Goal: Information Seeking & Learning: Learn about a topic

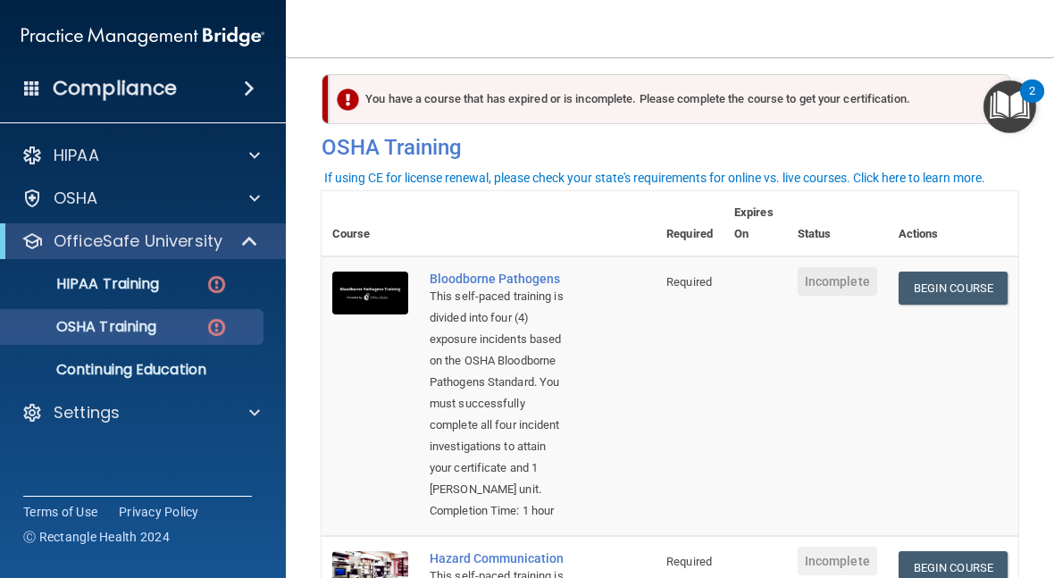
scroll to position [14, 0]
click at [222, 279] on img at bounding box center [216, 284] width 22 height 22
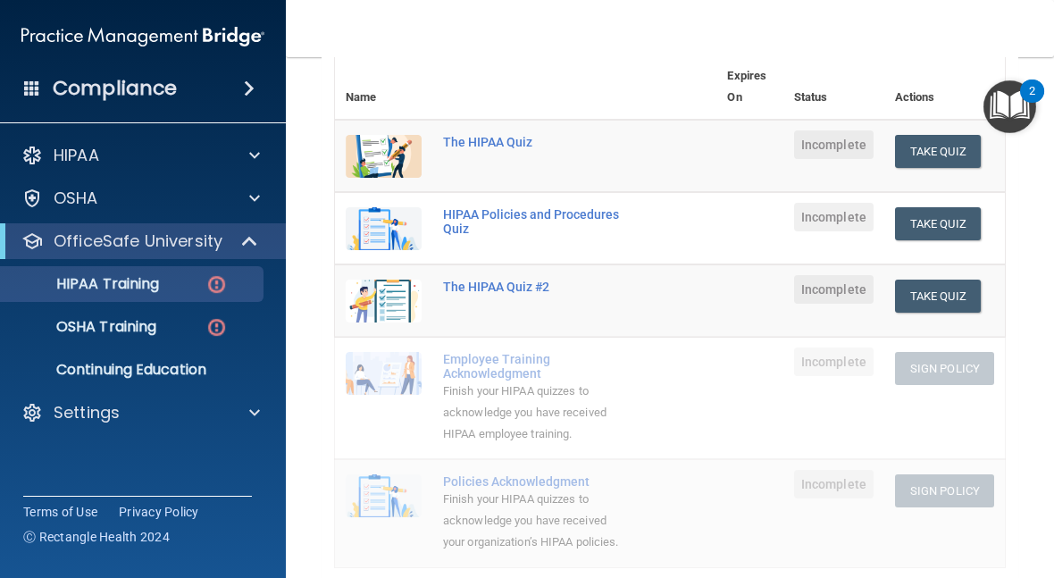
scroll to position [215, 0]
click at [263, 150] on div at bounding box center [251, 155] width 45 height 21
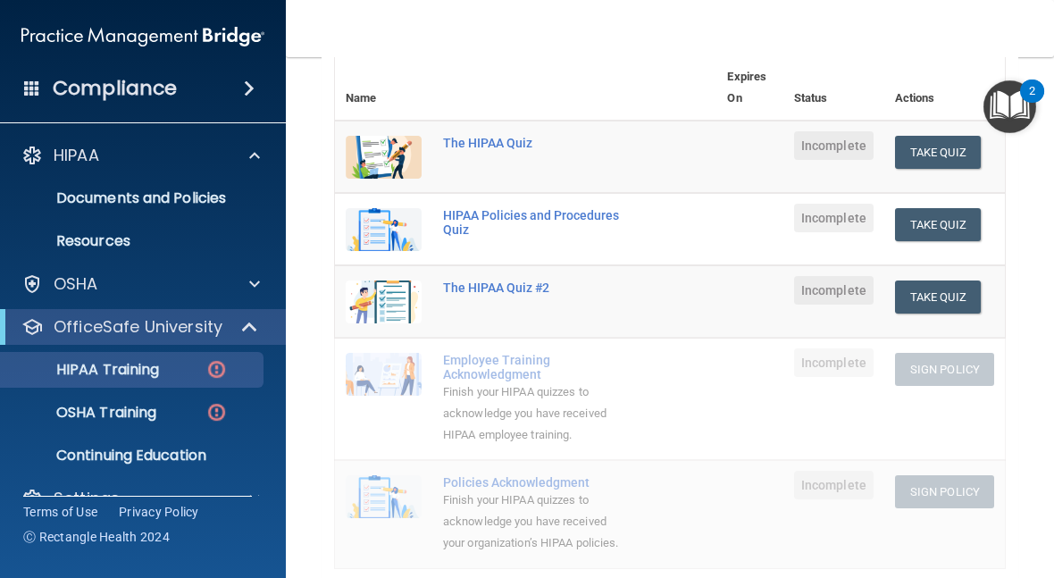
click at [143, 242] on p "Resources" at bounding box center [134, 241] width 244 height 18
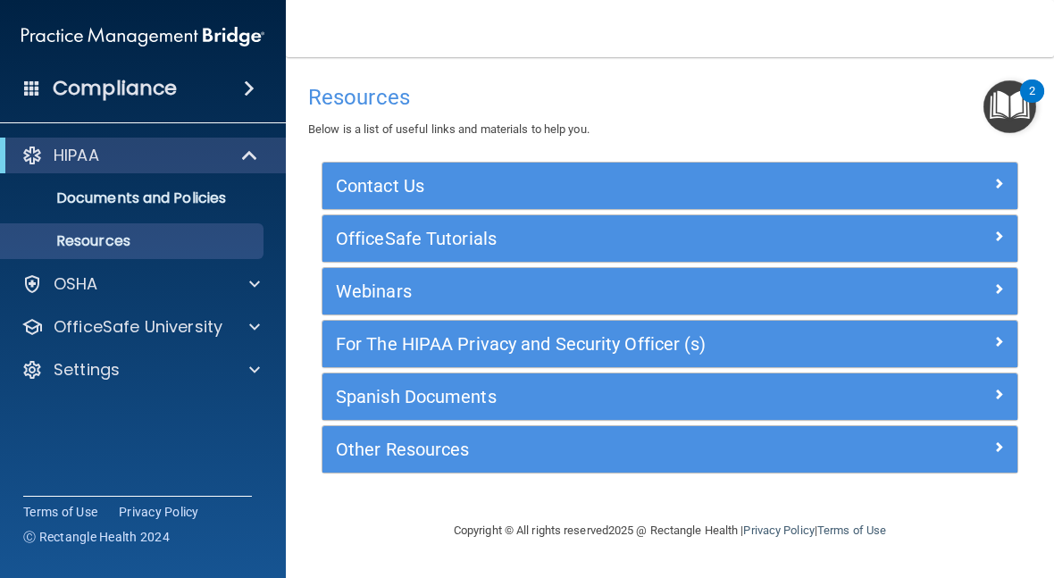
click at [810, 344] on h5 "For The HIPAA Privacy and Security Officer (s)" at bounding box center [583, 344] width 495 height 20
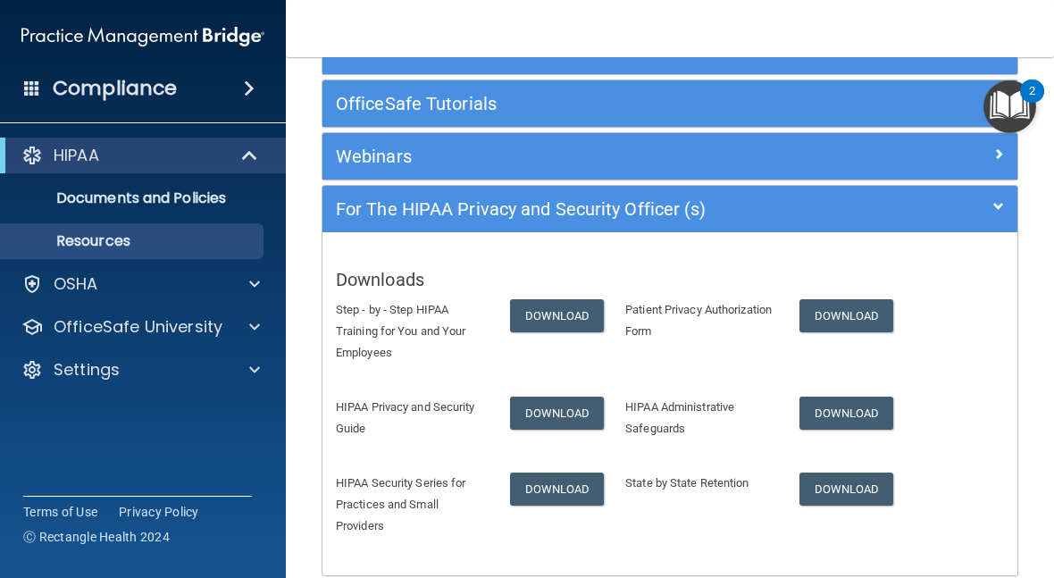
scroll to position [136, 0]
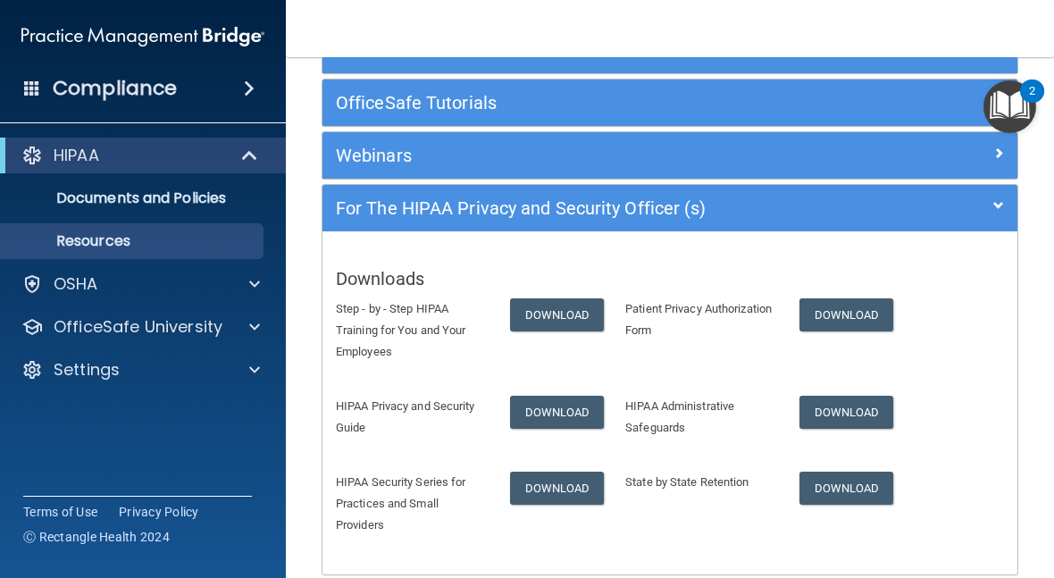
click at [930, 156] on div at bounding box center [931, 151] width 174 height 21
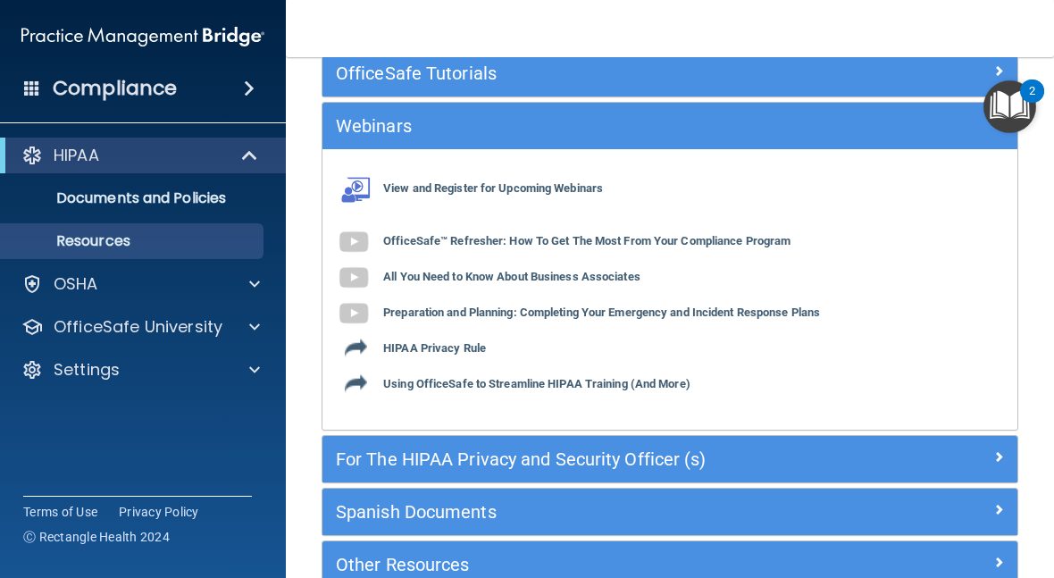
scroll to position [166, 0]
click at [436, 351] on b "HIPAA Privacy Rule" at bounding box center [434, 347] width 103 height 13
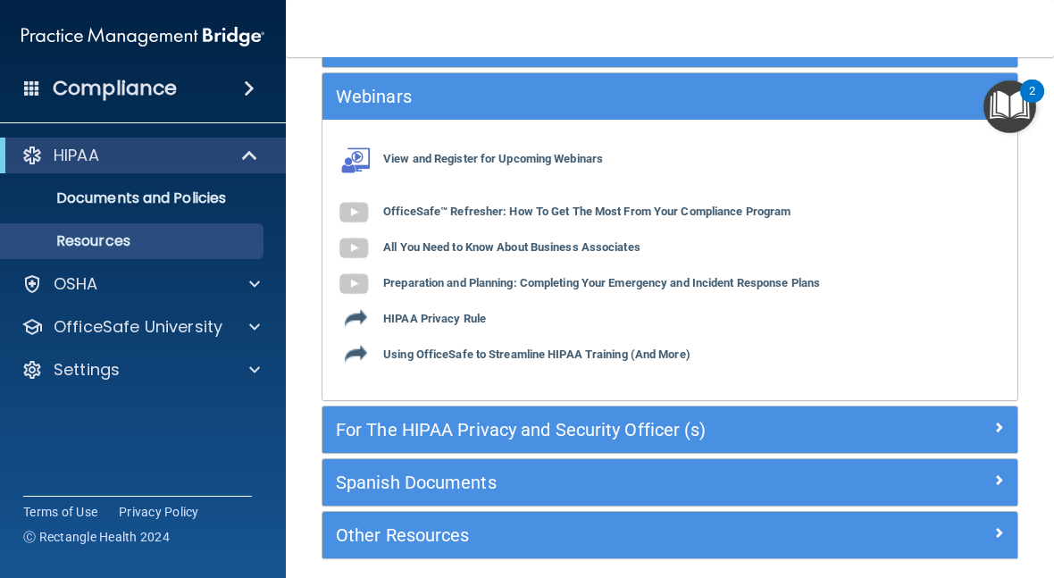
scroll to position [199, 0]
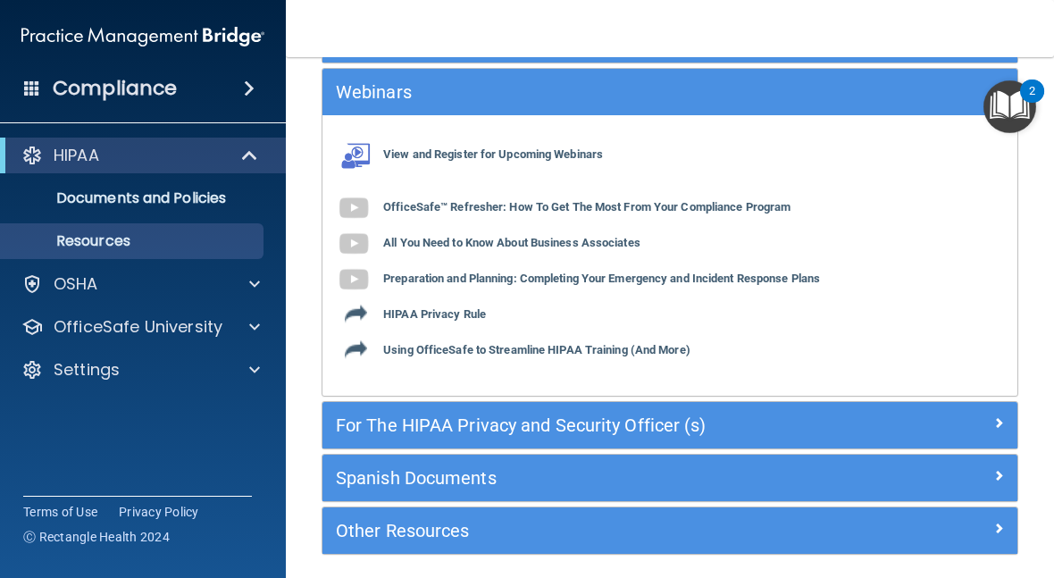
click at [250, 278] on span at bounding box center [254, 283] width 11 height 21
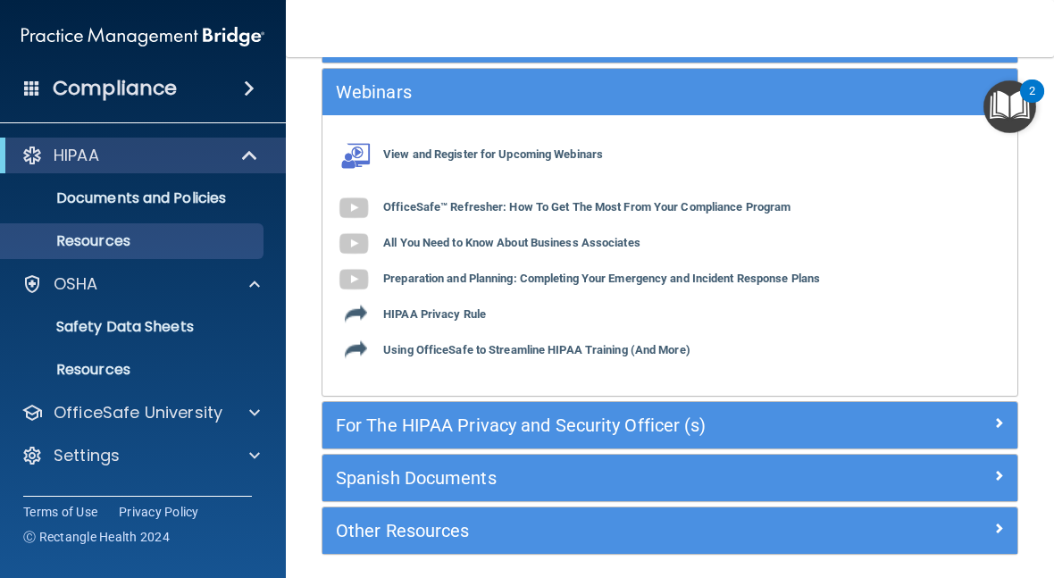
click at [228, 342] on link "Safety Data Sheets" at bounding box center [122, 327] width 281 height 36
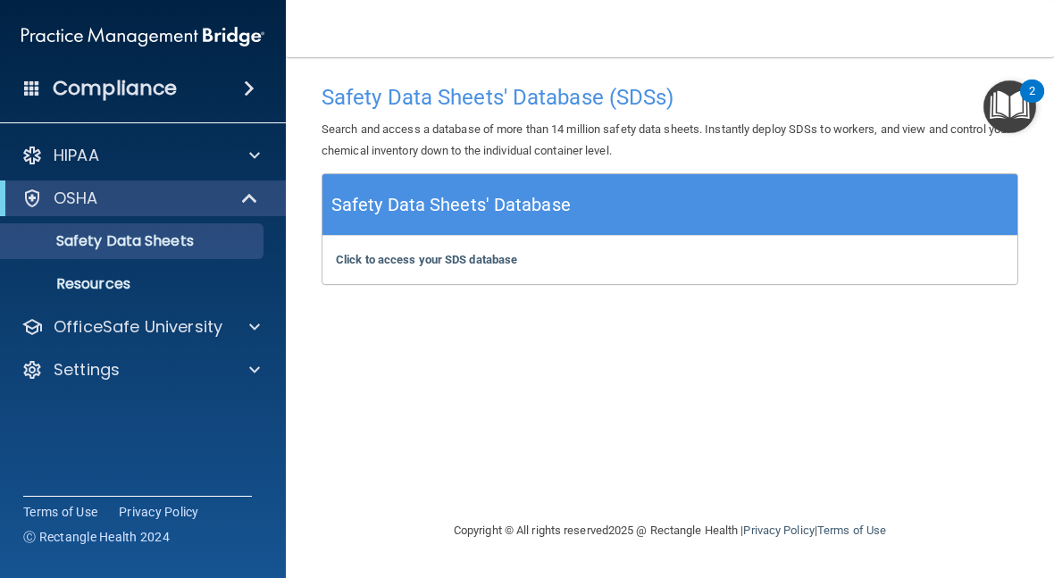
click at [225, 249] on p "Safety Data Sheets" at bounding box center [134, 241] width 244 height 18
click at [101, 279] on p "Resources" at bounding box center [134, 284] width 244 height 18
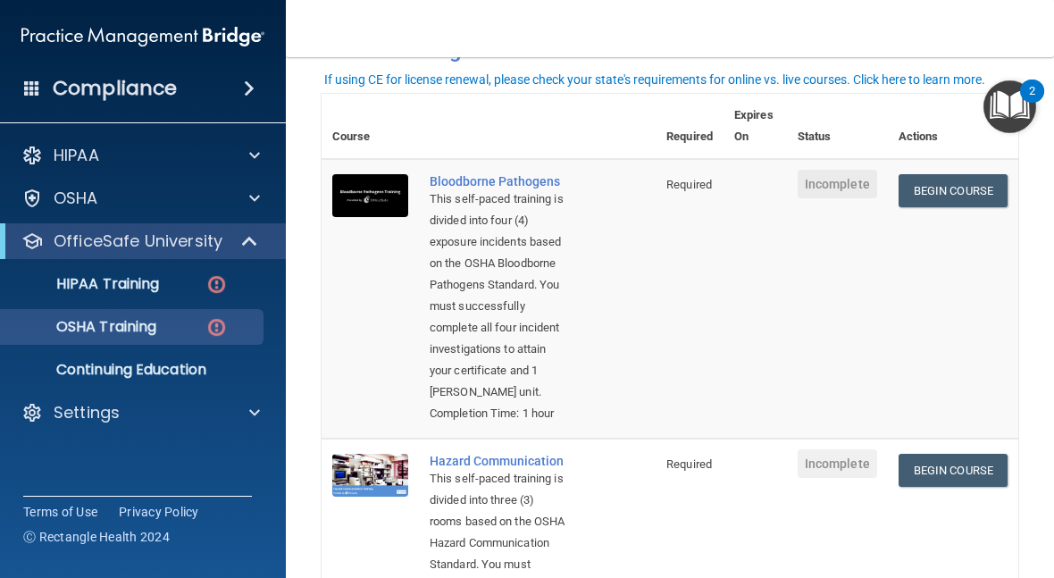
scroll to position [112, 0]
click at [954, 188] on link "Begin Course" at bounding box center [952, 191] width 109 height 33
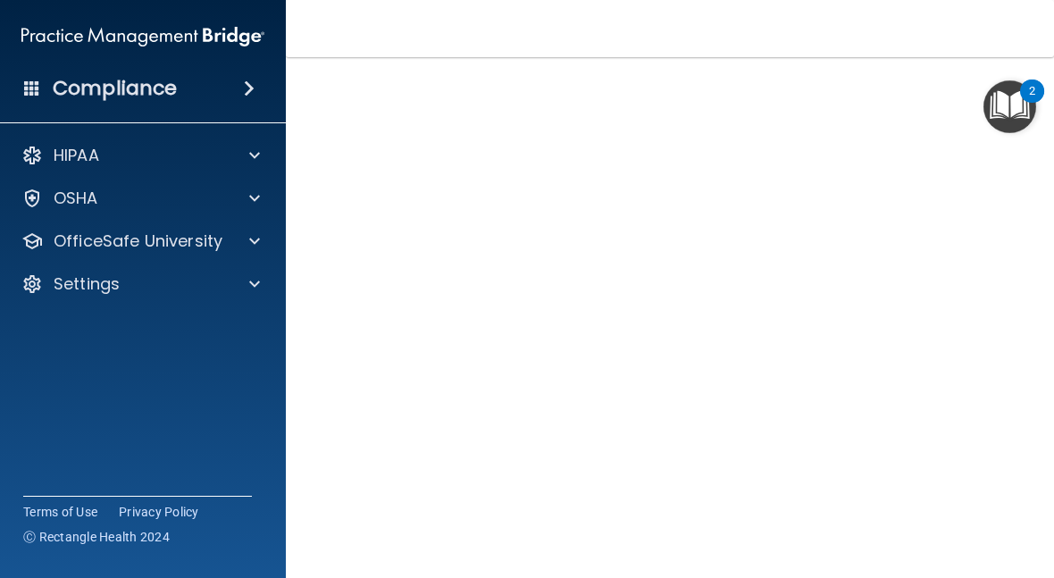
scroll to position [107, 0]
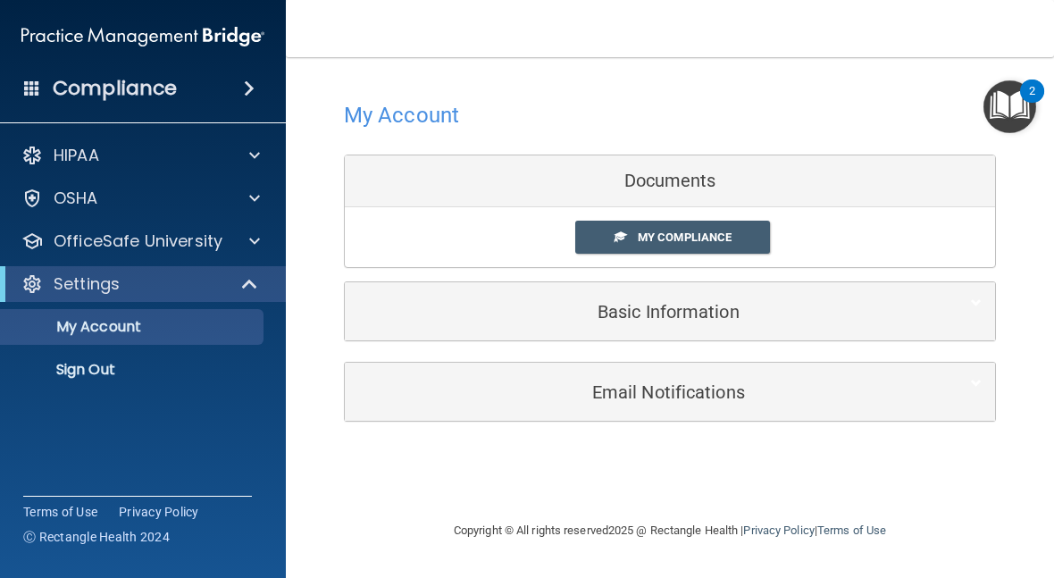
click at [715, 232] on span "My Compliance" at bounding box center [685, 236] width 94 height 13
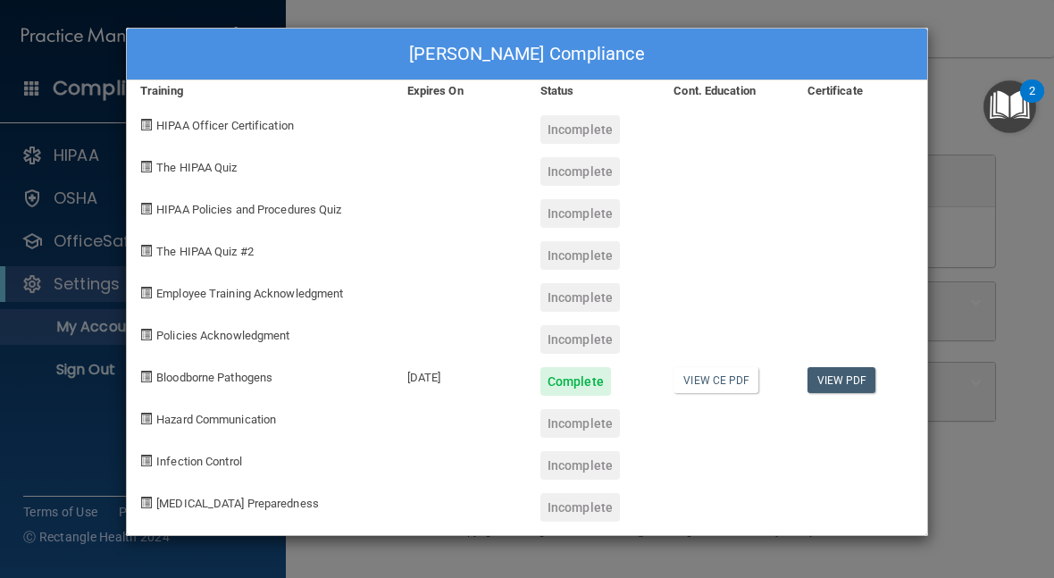
click at [732, 377] on link "View CE PDF" at bounding box center [715, 380] width 85 height 26
click at [985, 35] on div "Patricia Hankes's Compliance Training Expires On Status Cont. Education Certifi…" at bounding box center [527, 289] width 1054 height 578
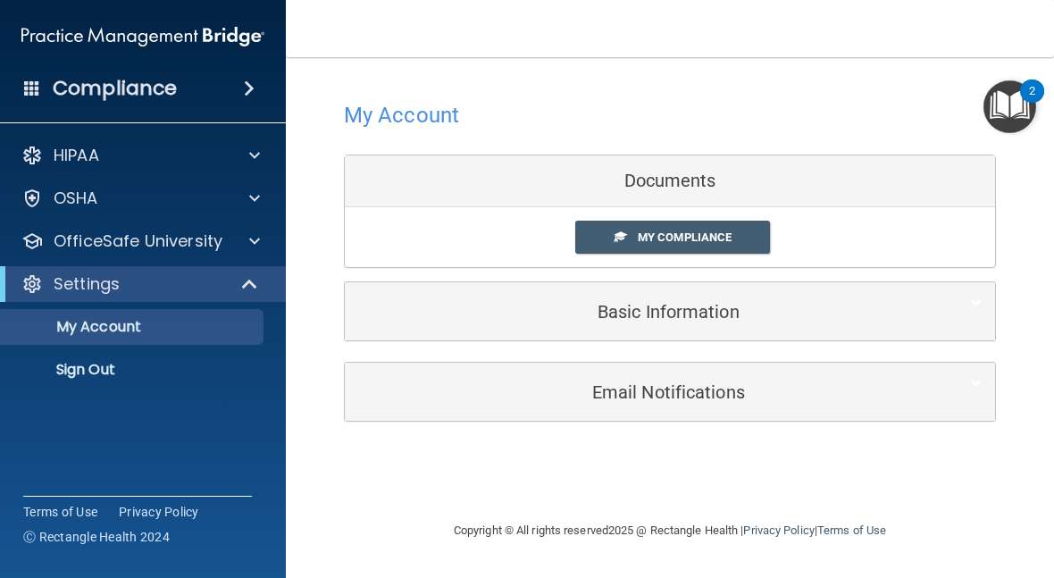
click at [244, 89] on span at bounding box center [249, 88] width 11 height 21
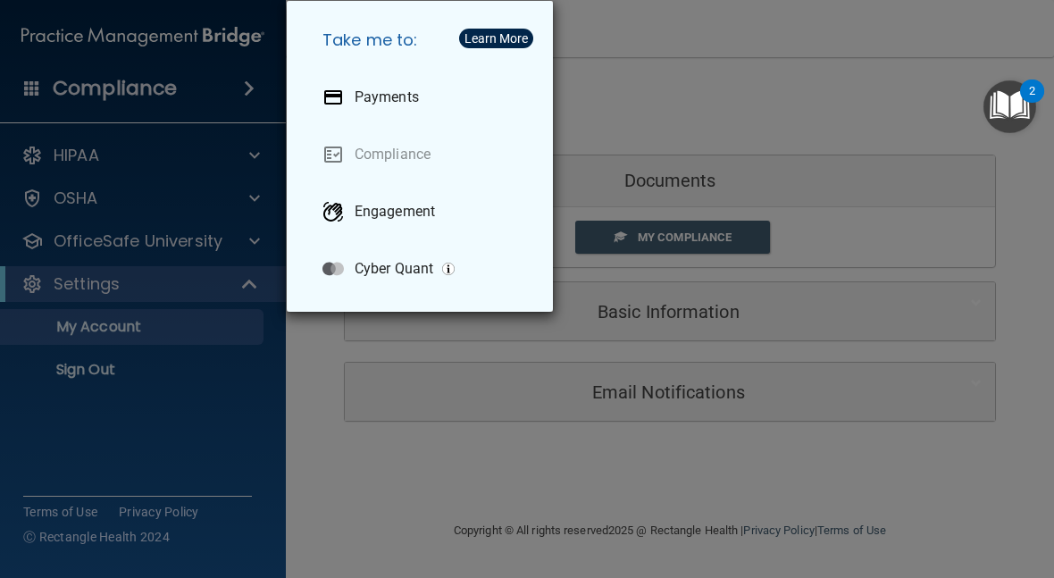
click at [67, 60] on div "Take me to: Payments Compliance Engagement Cyber Quant" at bounding box center [527, 289] width 1054 height 578
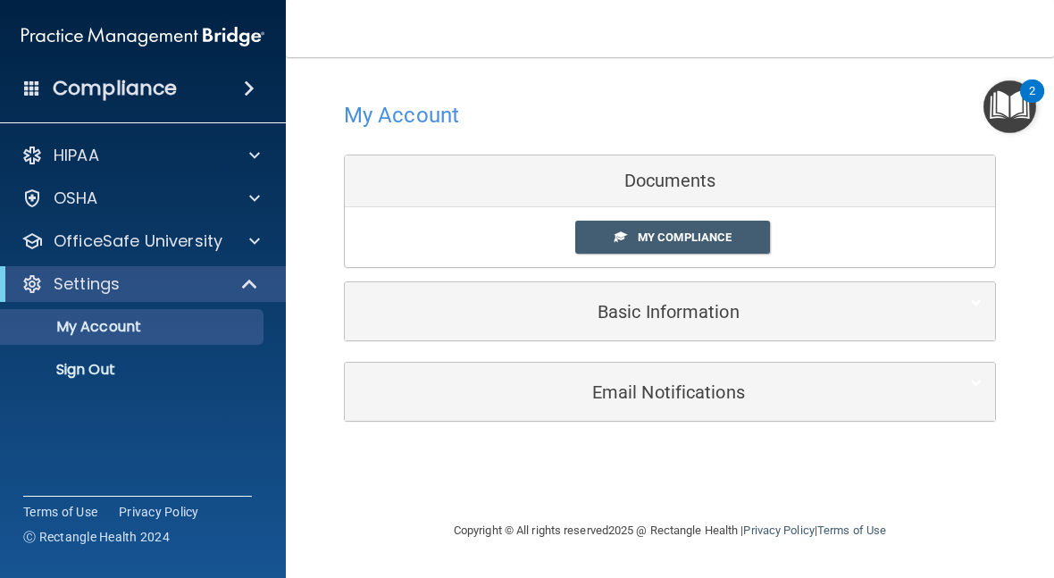
click at [74, 366] on p "Sign Out" at bounding box center [134, 370] width 244 height 18
